Goal: Task Accomplishment & Management: Manage account settings

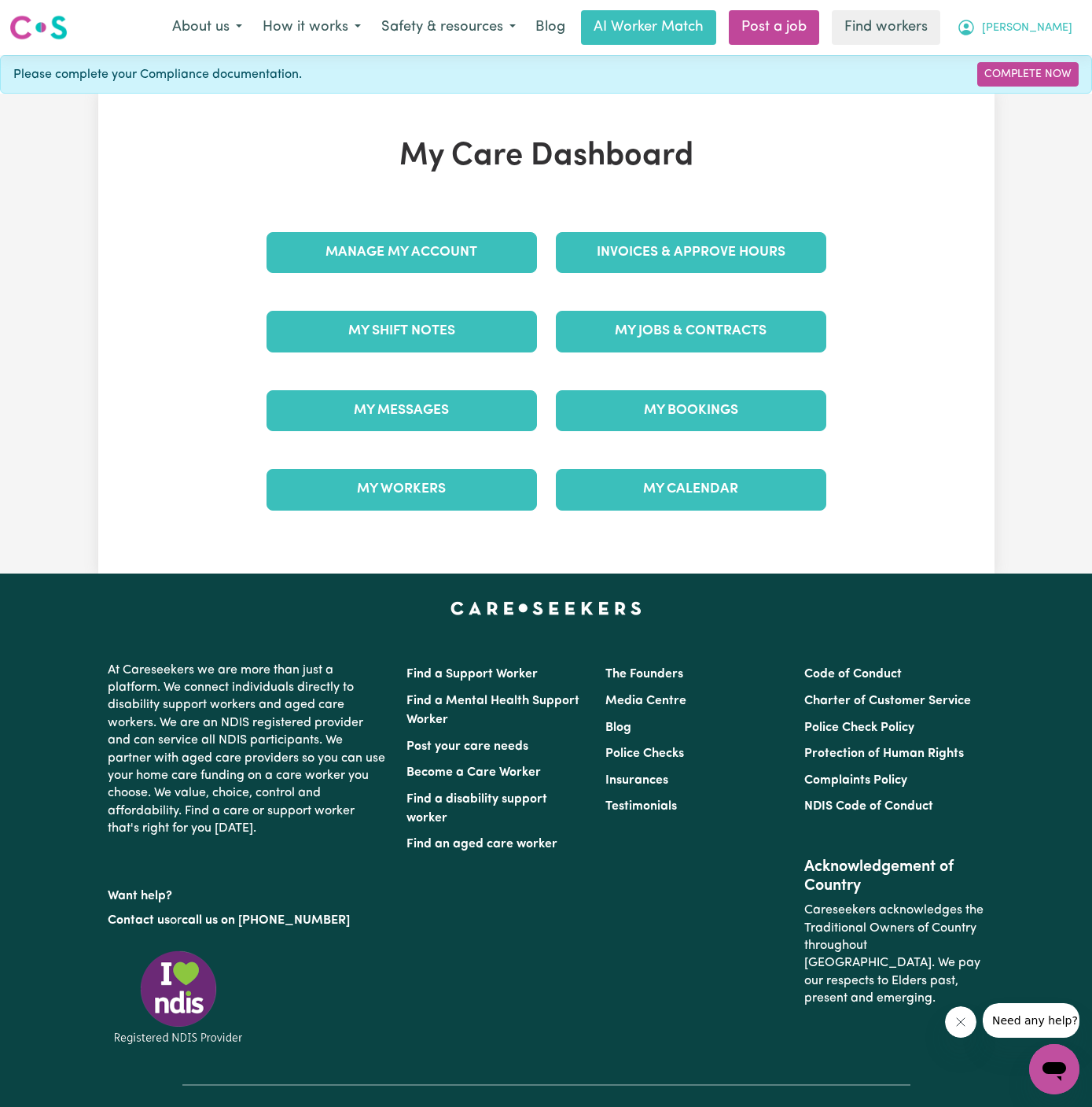
click at [1065, 39] on button "[PERSON_NAME]" at bounding box center [1014, 27] width 136 height 33
click at [1042, 49] on link "My Dashboard" at bounding box center [1020, 61] width 124 height 30
click at [1026, 87] on link "Logout" at bounding box center [1020, 90] width 124 height 30
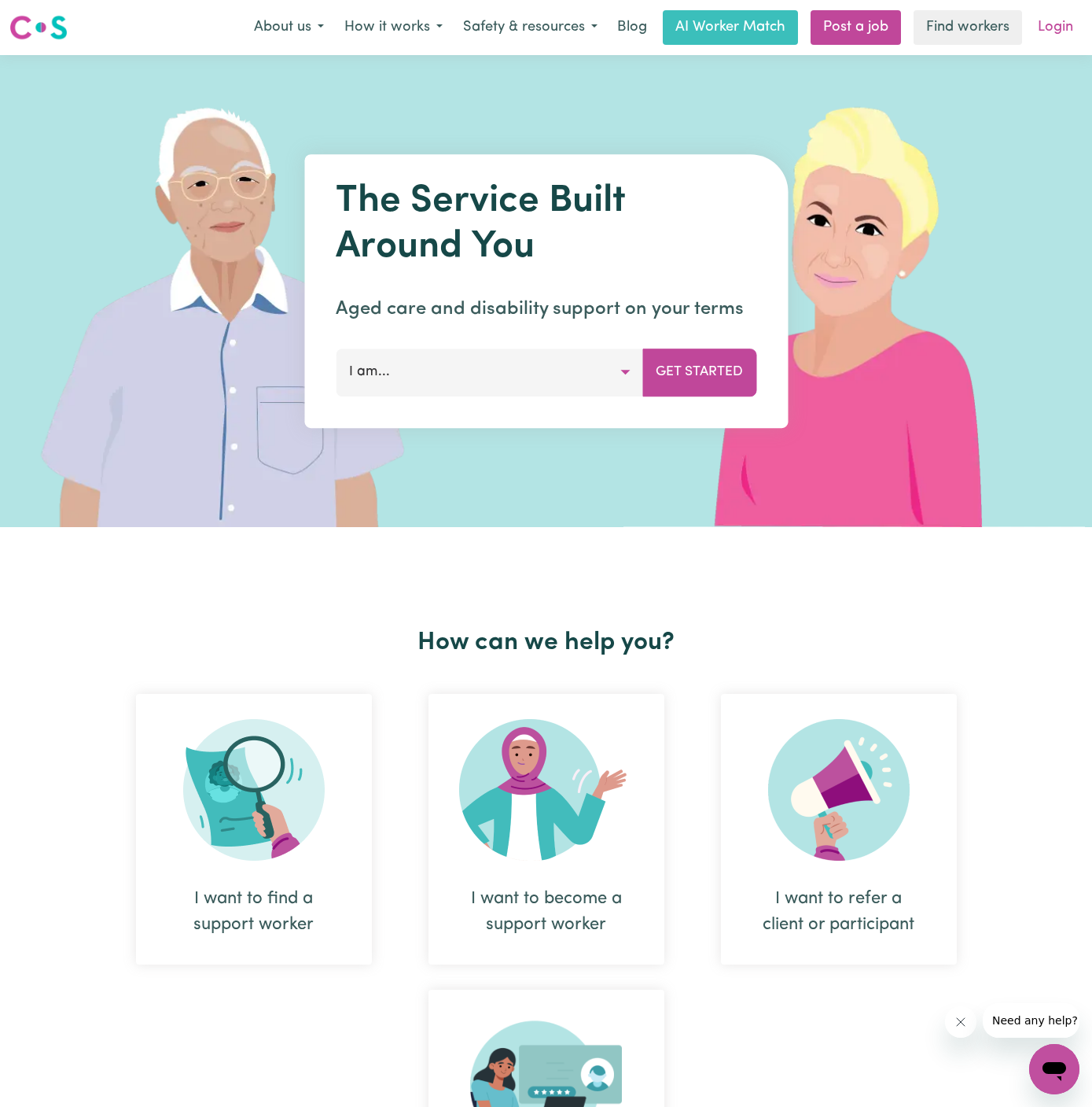
click at [1060, 25] on link "Login" at bounding box center [1056, 27] width 54 height 35
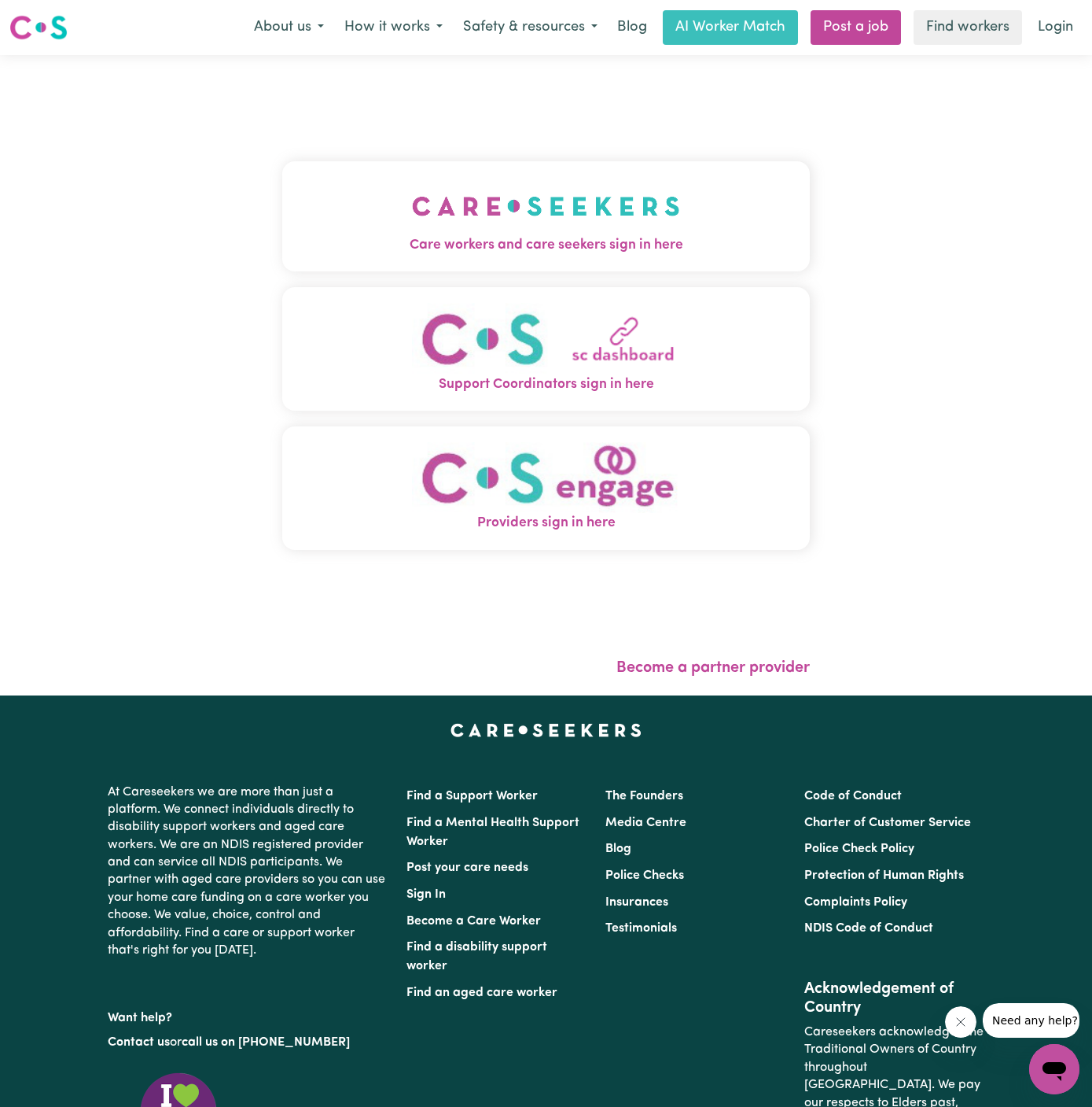
click at [542, 224] on img "Care workers and care seekers sign in here" at bounding box center [546, 206] width 268 height 58
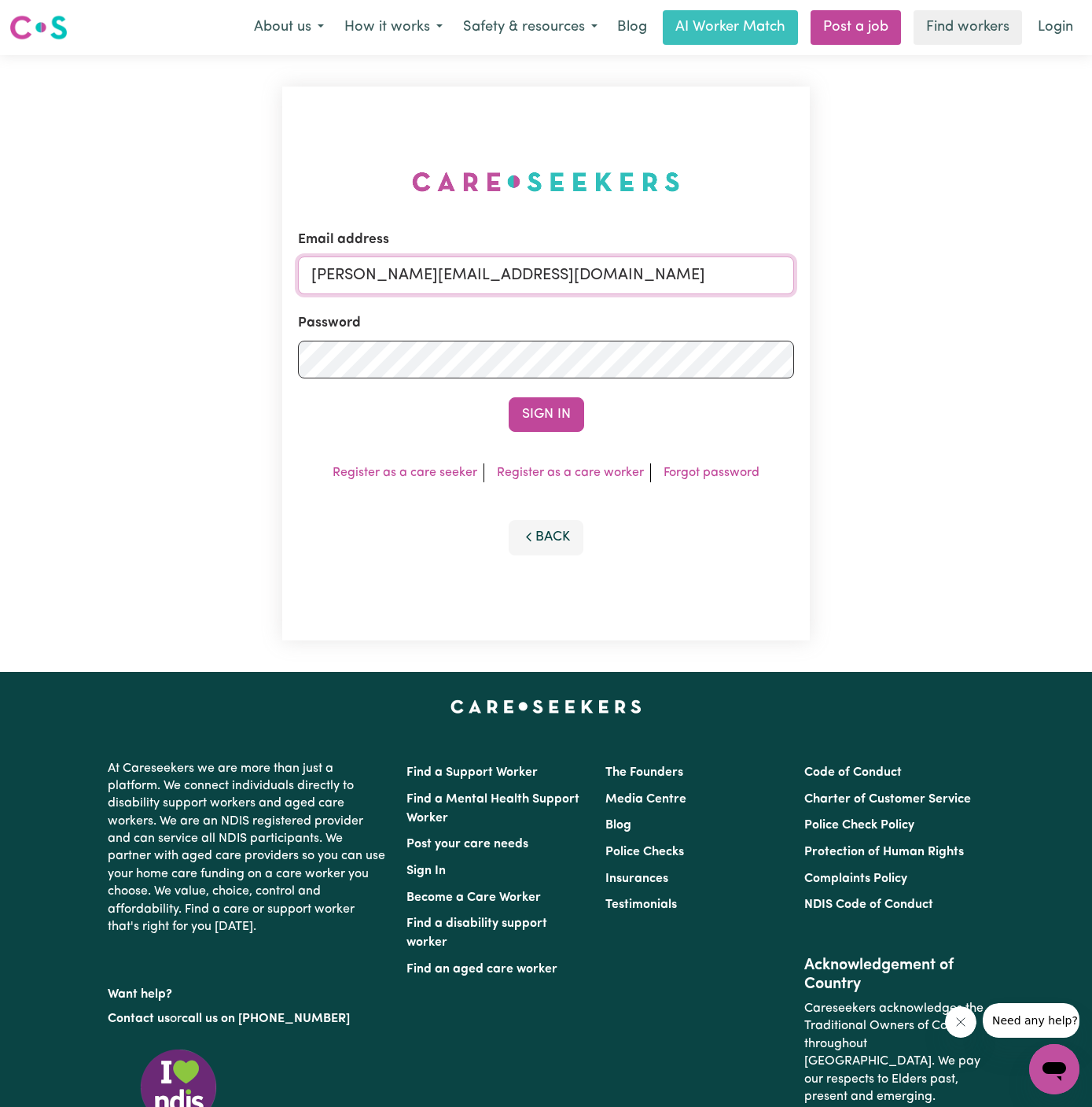
click at [626, 281] on input "[PERSON_NAME][EMAIL_ADDRESS][DOMAIN_NAME]" at bounding box center [546, 275] width 496 height 38
drag, startPoint x: 399, startPoint y: 277, endPoint x: 1025, endPoint y: 276, distance: 626.0
click at [1025, 276] on div "Email address [EMAIL_ADDRESS][DOMAIN_NAME] Password Sign In Register as a care …" at bounding box center [546, 363] width 1092 height 617
type input "[EMAIL_ADDRESS][DOMAIN_NAME]"
click at [509, 397] on button "Sign In" at bounding box center [546, 414] width 75 height 35
